Goal: Find specific page/section: Find specific page/section

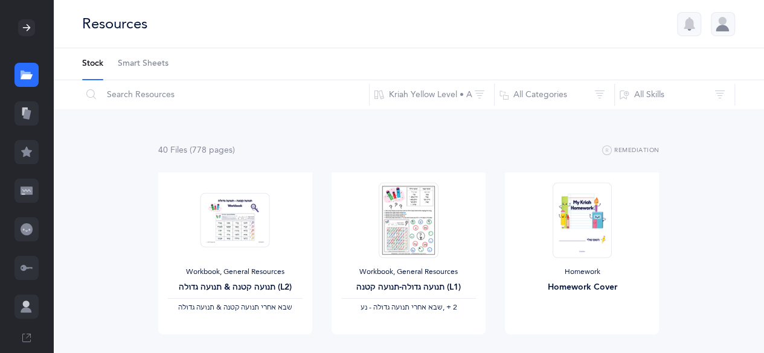
click at [25, 229] on icon at bounding box center [27, 229] width 12 height 12
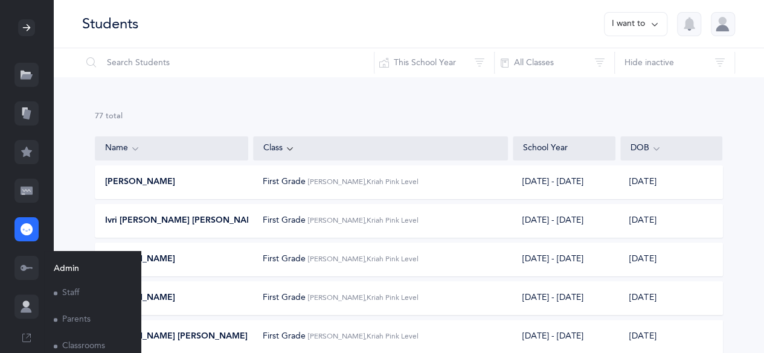
click at [94, 342] on link "Classrooms" at bounding box center [88, 346] width 68 height 27
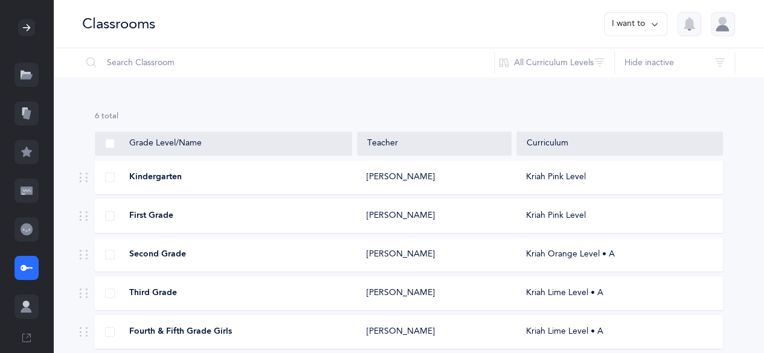
click at [429, 187] on div "Kindergarten [PERSON_NAME] Kriah Pink Level" at bounding box center [409, 178] width 628 height 34
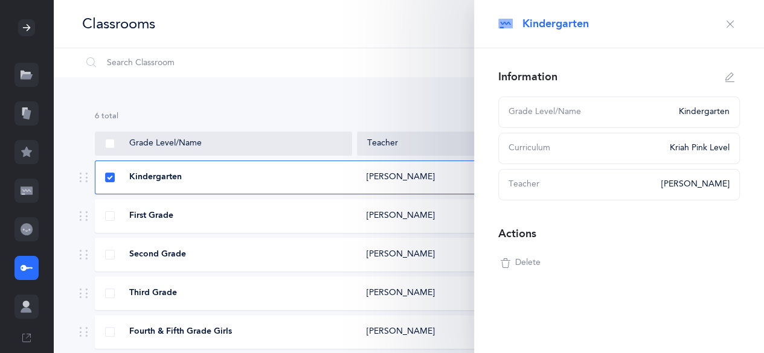
click at [267, 173] on div "Kindergarten" at bounding box center [223, 177] width 257 height 12
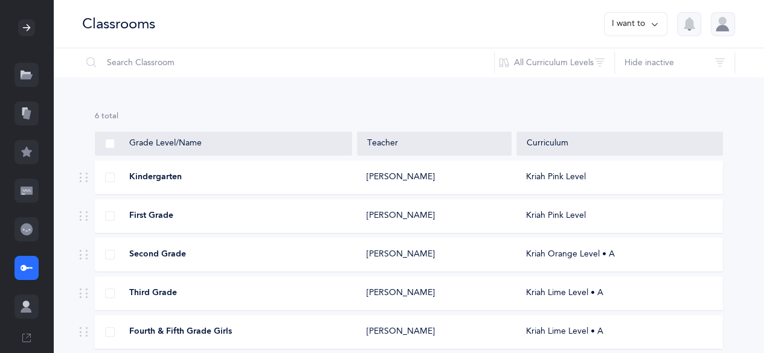
click at [465, 181] on div "[PERSON_NAME]" at bounding box center [434, 177] width 155 height 12
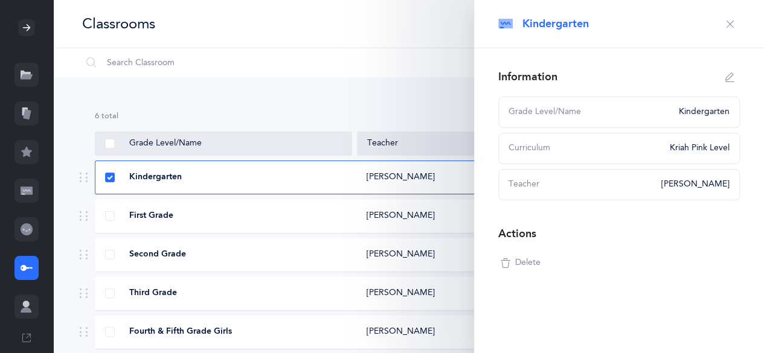
click at [329, 88] on div "6 results total Grade Level/Name Teacher Curriculum Kindergarten [PERSON_NAME] …" at bounding box center [408, 259] width 711 height 364
click at [31, 223] on icon at bounding box center [27, 229] width 12 height 12
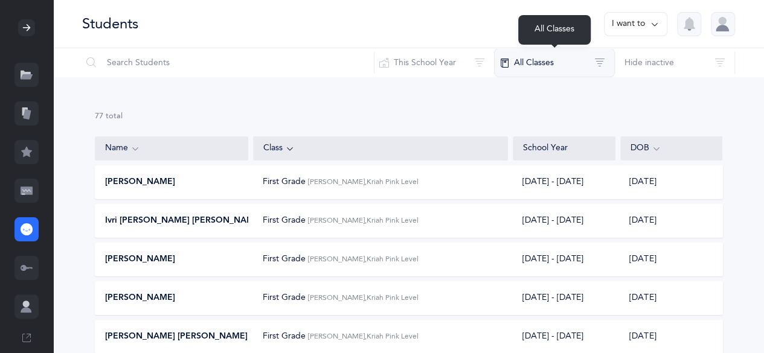
click at [585, 54] on button "All Classes" at bounding box center [554, 62] width 121 height 29
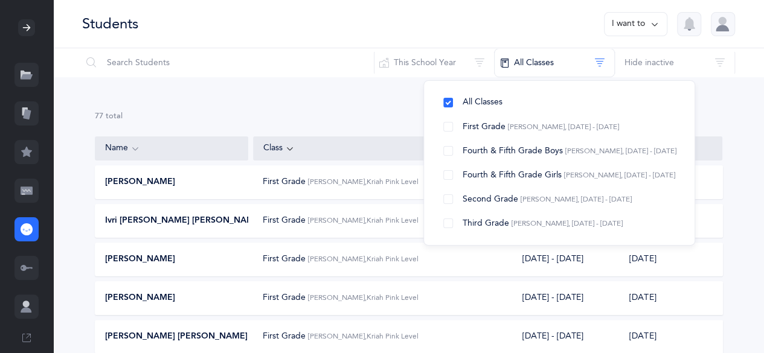
click at [271, 111] on div "77 results total" at bounding box center [409, 116] width 628 height 11
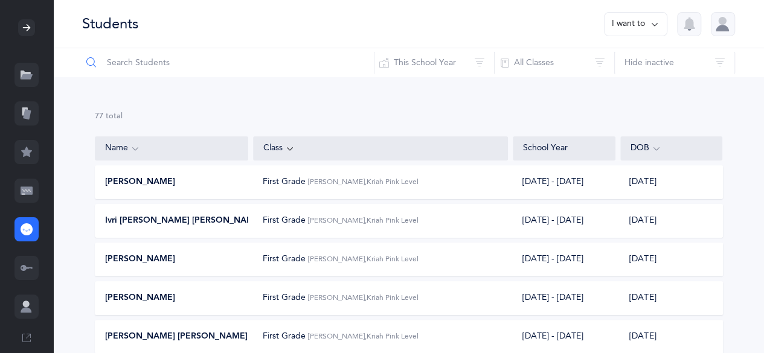
click at [191, 63] on input "text" at bounding box center [228, 62] width 293 height 29
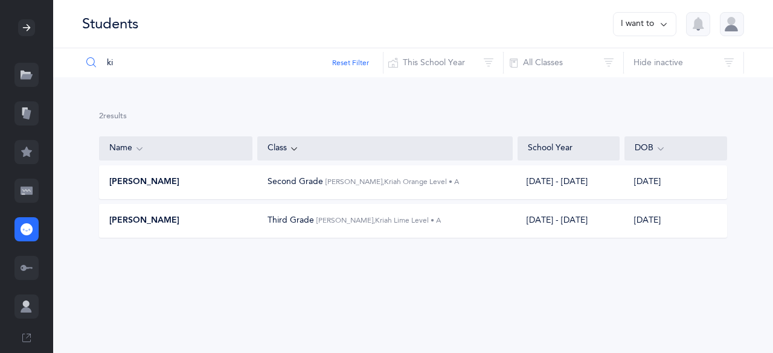
type input "k"
